Goal: Check status: Check status

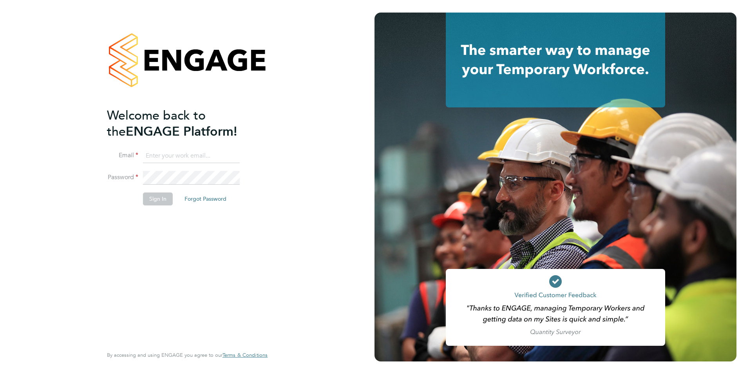
type input "[PERSON_NAME][EMAIL_ADDRESS][DOMAIN_NAME]"
click at [158, 201] on button "Sign In" at bounding box center [158, 198] width 30 height 13
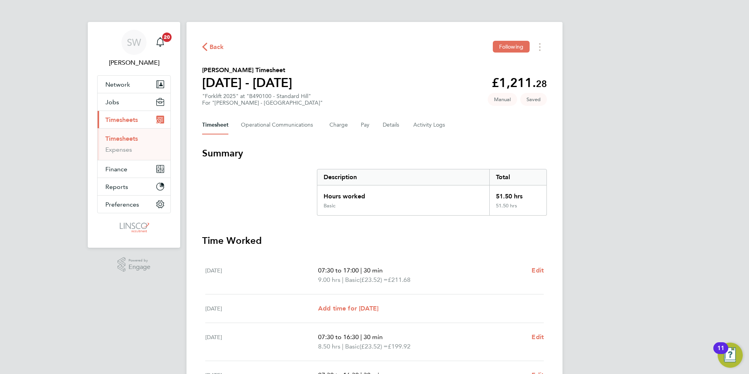
click at [120, 141] on link "Timesheets" at bounding box center [121, 138] width 33 height 7
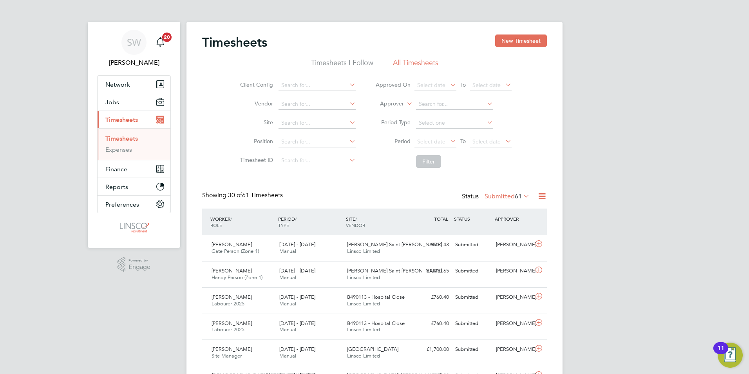
click at [125, 117] on span "Timesheets" at bounding box center [121, 119] width 33 height 7
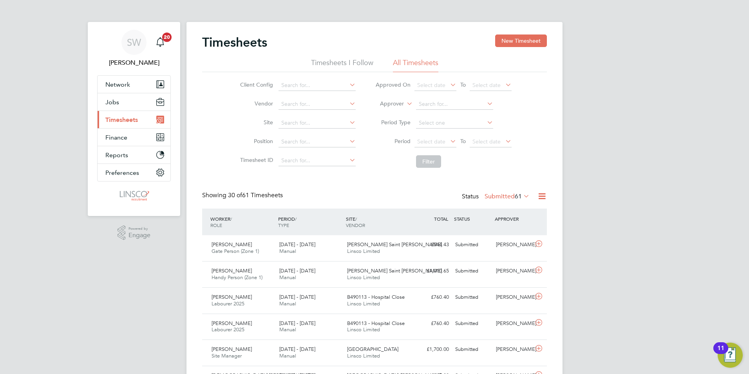
click at [125, 117] on span "Timesheets" at bounding box center [121, 119] width 33 height 7
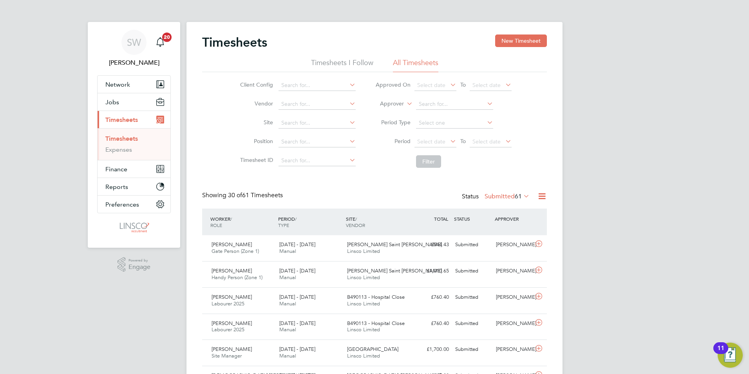
click at [505, 193] on label "Submitted 61" at bounding box center [507, 196] width 45 height 8
click at [506, 245] on li "Approved" at bounding box center [494, 243] width 36 height 11
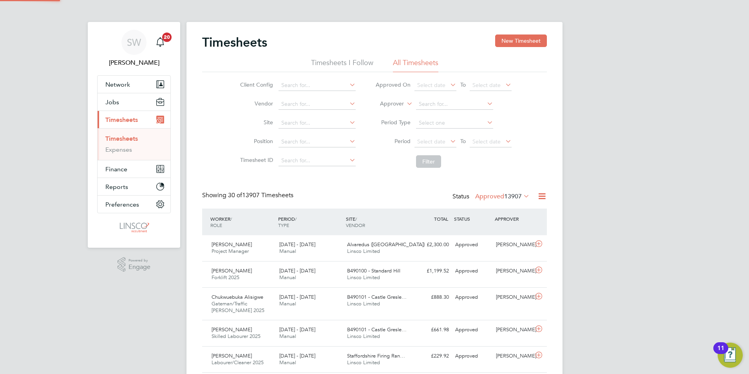
scroll to position [26, 68]
click at [494, 195] on label "Approved 13907" at bounding box center [502, 196] width 54 height 8
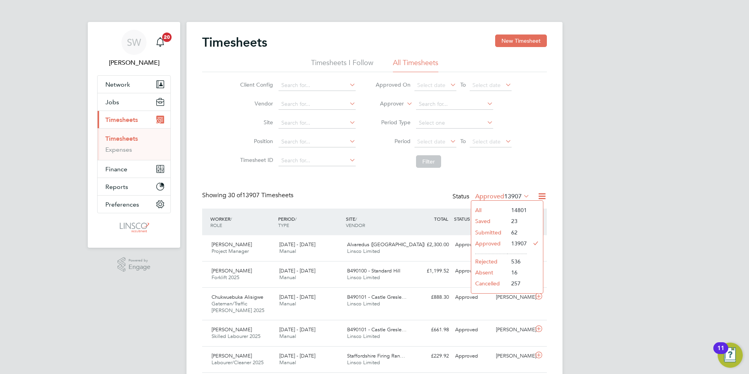
click at [491, 232] on li "Submitted" at bounding box center [489, 232] width 36 height 11
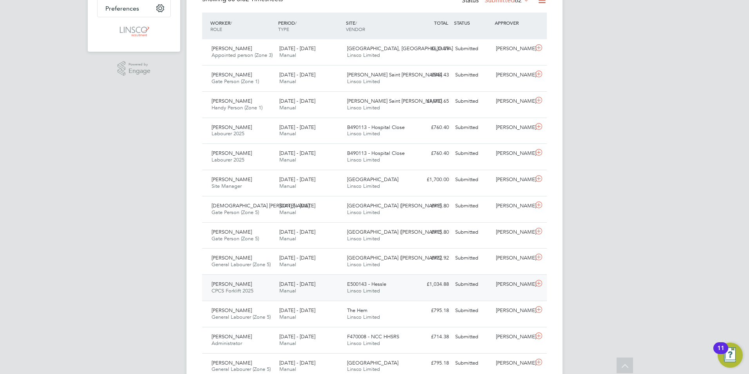
click at [252, 287] on div "Christopher Scarah CPCS Forklift 2025 20 - 26 Sep 2025" at bounding box center [242, 288] width 68 height 20
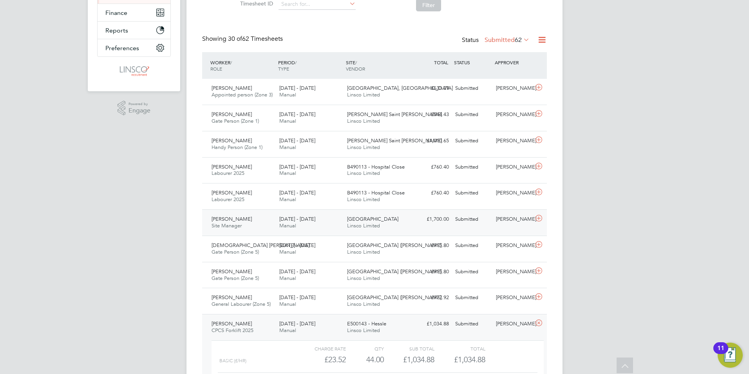
scroll to position [157, 0]
drag, startPoint x: 253, startPoint y: 323, endPoint x: 232, endPoint y: 321, distance: 21.3
click at [232, 321] on span "[PERSON_NAME]" at bounding box center [232, 323] width 40 height 7
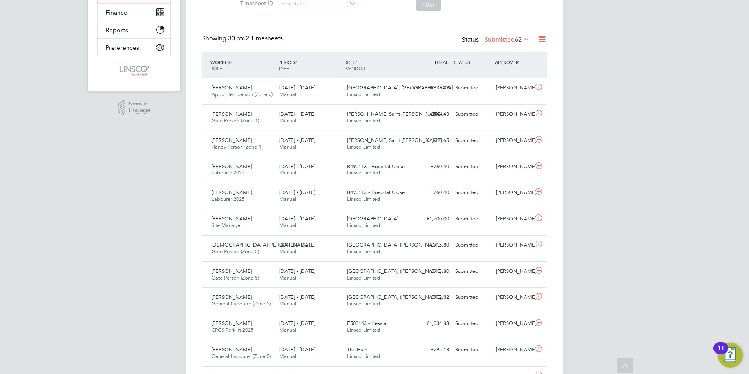
click at [447, 322] on div "£1,034.88 Submitted" at bounding box center [431, 323] width 41 height 13
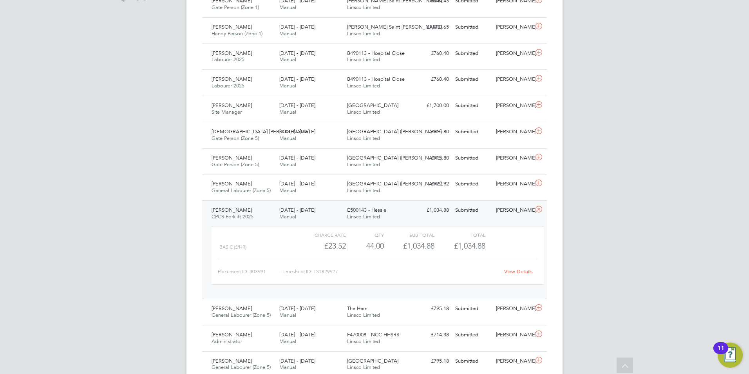
scroll to position [274, 0]
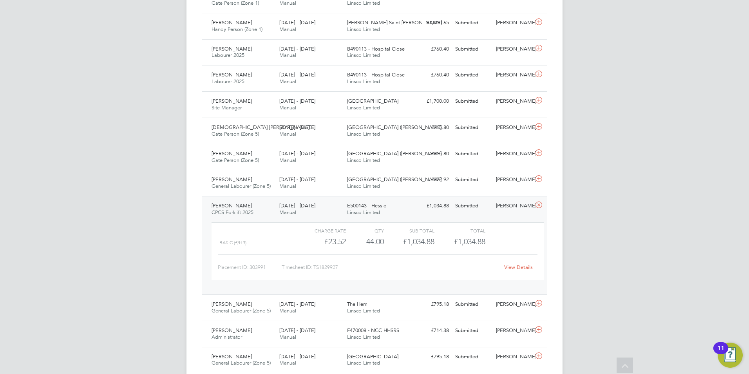
click at [511, 268] on link "View Details" at bounding box center [518, 267] width 29 height 7
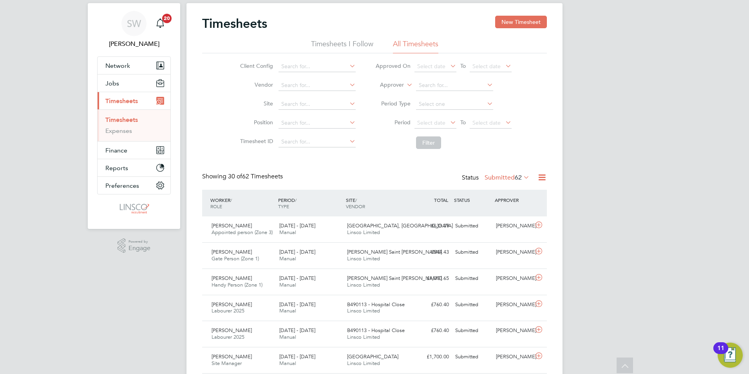
scroll to position [0, 0]
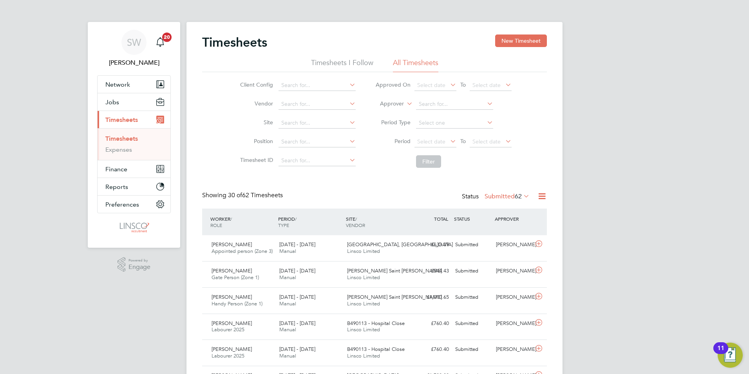
click at [132, 141] on link "Timesheets" at bounding box center [121, 138] width 33 height 7
click at [117, 139] on link "Timesheets" at bounding box center [121, 138] width 33 height 7
click at [129, 140] on link "Timesheets" at bounding box center [121, 138] width 33 height 7
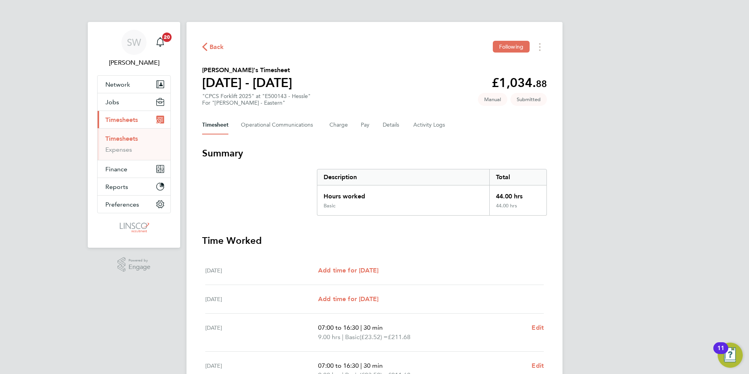
click at [462, 145] on div "Back Following Christopher Scarah's Timesheet 20 - 26 Sept 2025 £1,034. 88 "CPC…" at bounding box center [375, 291] width 376 height 538
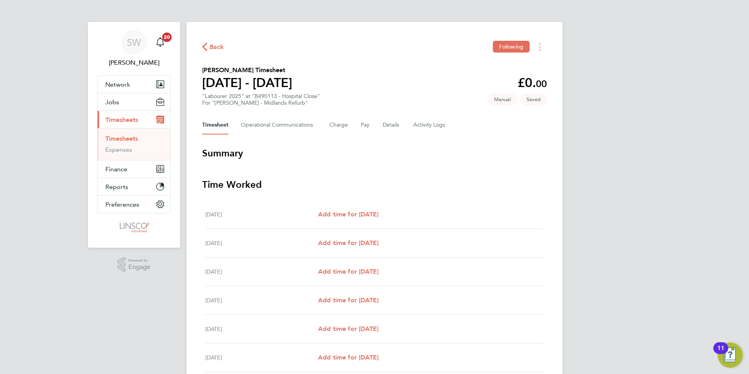
click at [216, 48] on span "Back" at bounding box center [217, 46] width 15 height 9
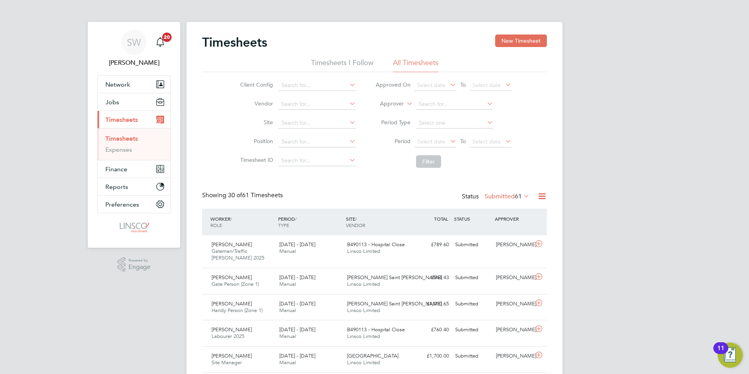
click at [503, 199] on label "Submitted 61" at bounding box center [507, 196] width 45 height 8
click at [505, 235] on li "Submitted" at bounding box center [494, 232] width 36 height 11
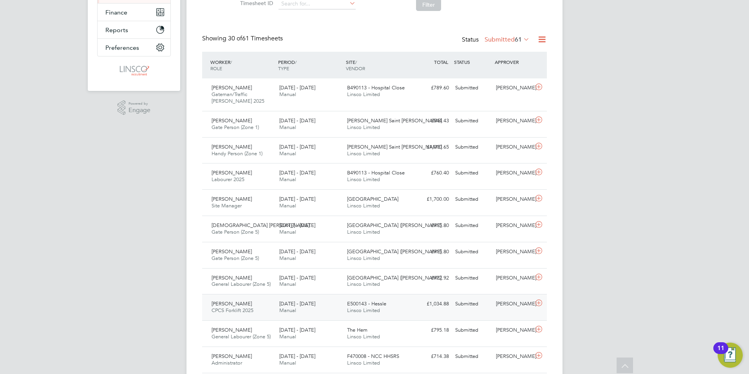
click at [444, 311] on div "Christopher Scarah CPCS Forklift 2025 20 - 26 Sep 2025 20 - 26 Sep 2025 Manual …" at bounding box center [374, 307] width 345 height 26
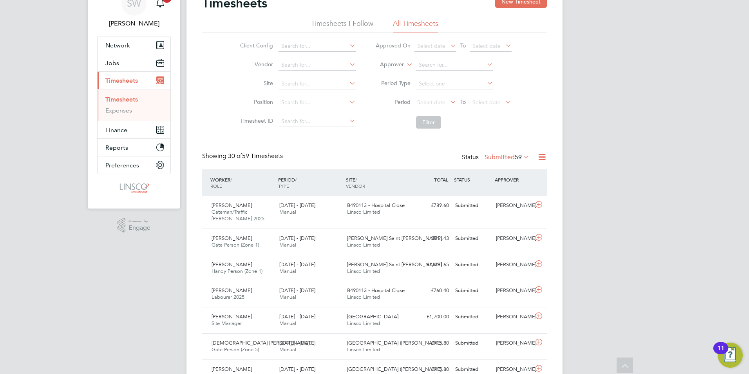
click at [513, 155] on label "Submitted 59" at bounding box center [507, 157] width 45 height 8
click at [506, 205] on li "Approved" at bounding box center [494, 204] width 36 height 11
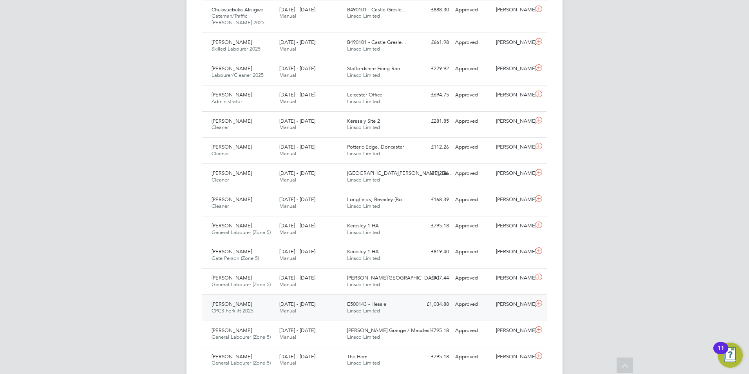
drag, startPoint x: 446, startPoint y: 307, endPoint x: 452, endPoint y: 304, distance: 6.5
click at [446, 307] on div "£1,034.88 Approved" at bounding box center [431, 304] width 41 height 13
